Goal: Task Accomplishment & Management: Complete application form

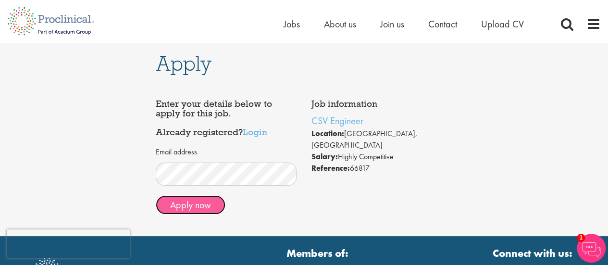
click at [194, 203] on button "Apply now" at bounding box center [191, 204] width 70 height 19
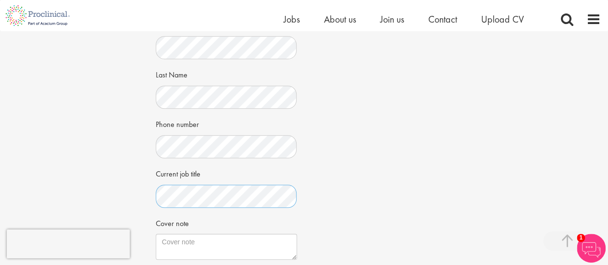
scroll to position [289, 0]
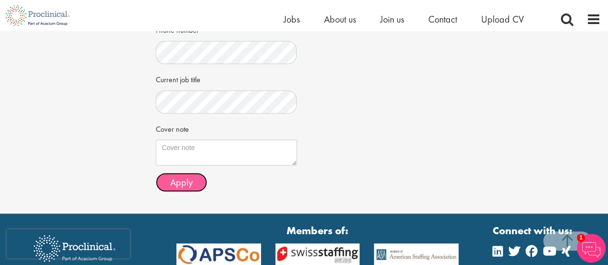
click at [189, 179] on span "Apply" at bounding box center [181, 182] width 23 height 13
